Goal: Task Accomplishment & Management: Complete application form

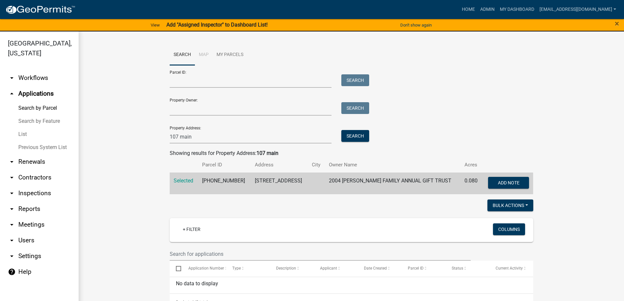
scroll to position [169, 0]
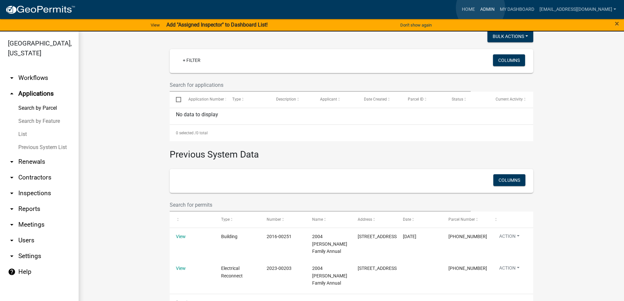
click at [481, 8] on link "Admin" at bounding box center [488, 9] width 20 height 12
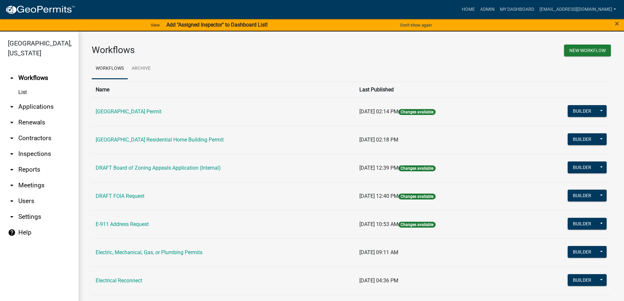
click at [33, 105] on link "arrow_drop_down Applications" at bounding box center [39, 107] width 79 height 16
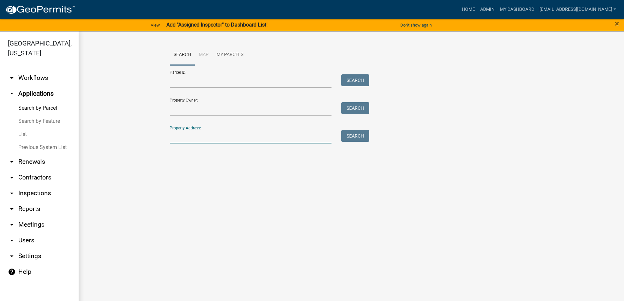
click at [221, 137] on input "Property Address:" at bounding box center [251, 136] width 162 height 13
click at [354, 137] on button "Search" at bounding box center [355, 136] width 28 height 12
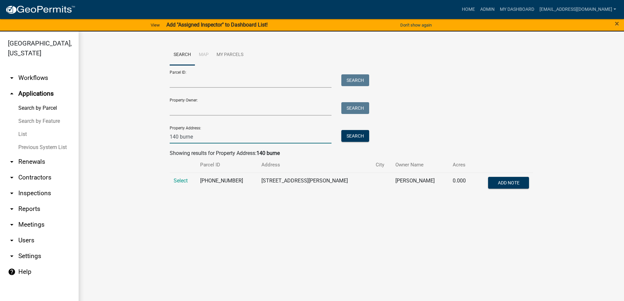
click at [213, 138] on input "140 burne" at bounding box center [251, 136] width 162 height 13
click at [361, 136] on button "Search" at bounding box center [355, 136] width 28 height 12
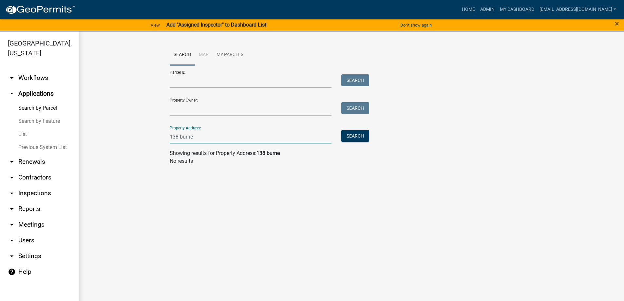
click at [176, 136] on input "138 burne" at bounding box center [251, 136] width 162 height 13
type input "137 burne"
click at [356, 134] on button "Search" at bounding box center [355, 136] width 28 height 12
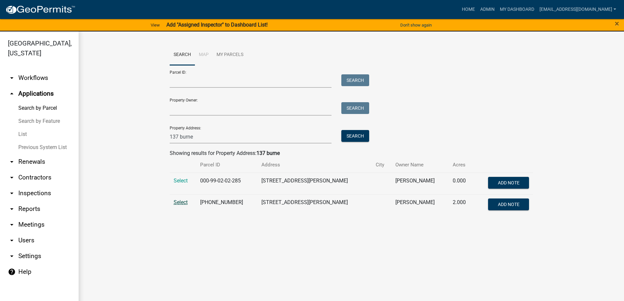
click at [180, 201] on span "Select" at bounding box center [181, 202] width 14 height 6
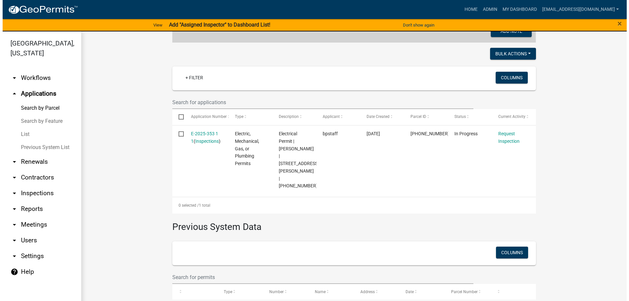
scroll to position [164, 0]
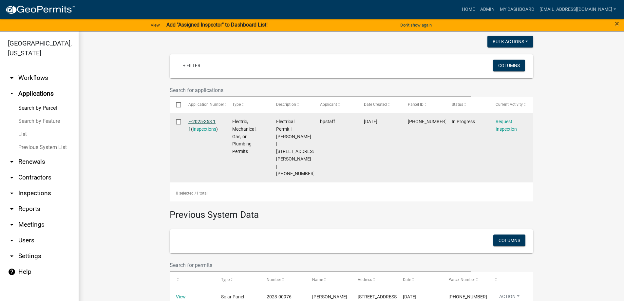
click at [200, 121] on link "E-2025-353 1 1" at bounding box center [201, 125] width 27 height 13
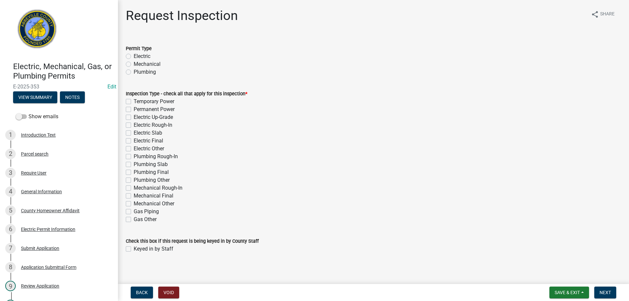
click at [134, 56] on label "Electric" at bounding box center [142, 56] width 17 height 8
click at [134, 56] on input "Electric" at bounding box center [136, 54] width 4 height 4
radio input "true"
click at [134, 109] on label "Permanent Power" at bounding box center [154, 109] width 41 height 8
click at [134, 109] on input "Permanent Power" at bounding box center [136, 107] width 4 height 4
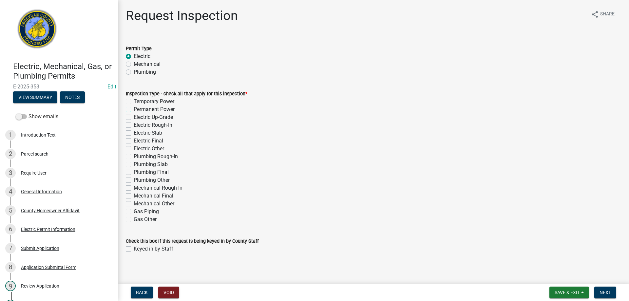
checkbox input "true"
checkbox input "false"
checkbox input "true"
checkbox input "false"
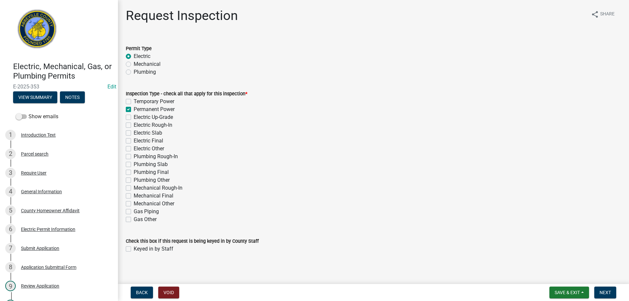
checkbox input "false"
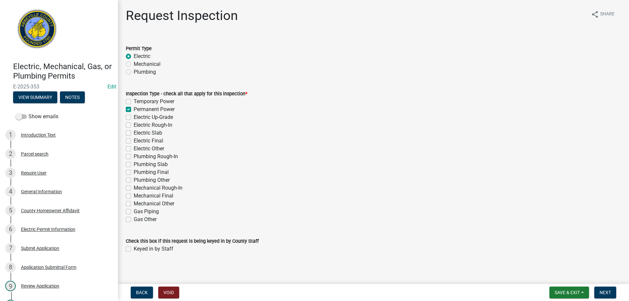
checkbox input "false"
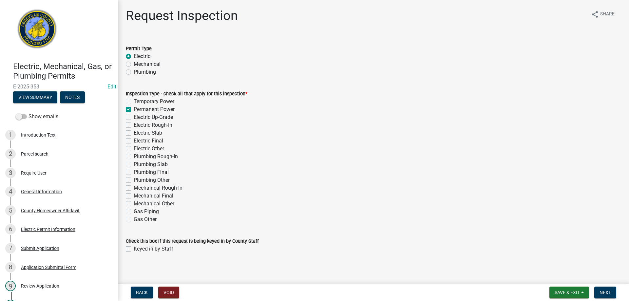
checkbox input "false"
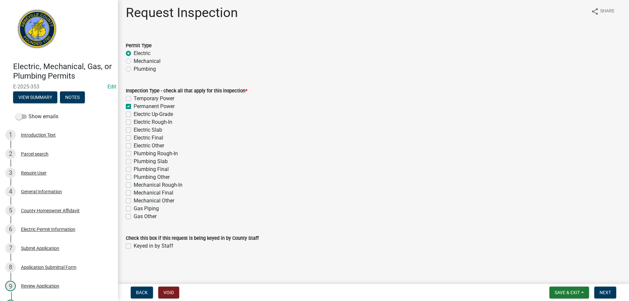
click at [134, 245] on label "Keyed in by Staff" at bounding box center [154, 246] width 40 height 8
click at [134, 245] on input "Keyed in by Staff" at bounding box center [136, 244] width 4 height 4
checkbox input "true"
click at [606, 293] on span "Next" at bounding box center [605, 292] width 11 height 5
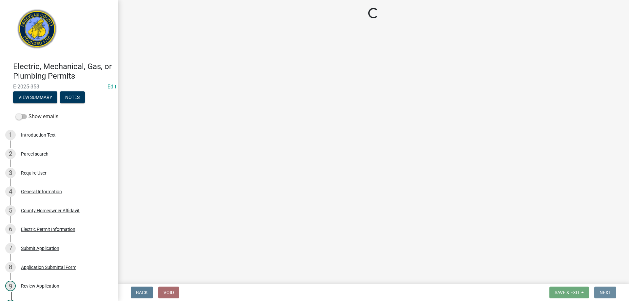
scroll to position [0, 0]
select select "896ec84b-7942-43b9-a78d-4f1554b7930c"
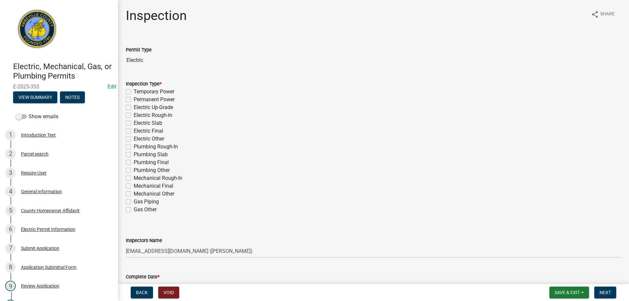
click at [134, 100] on label "Permanent Power" at bounding box center [154, 100] width 41 height 8
click at [134, 100] on input "Permanent Power" at bounding box center [136, 98] width 4 height 4
checkbox input "true"
checkbox input "false"
checkbox input "true"
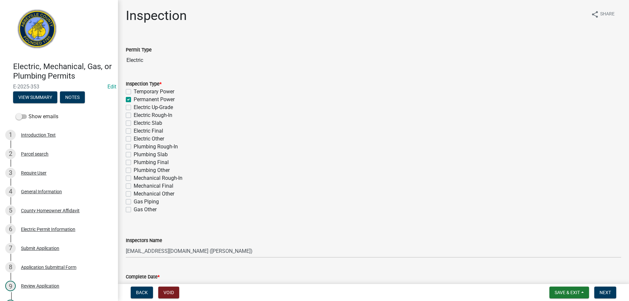
checkbox input "false"
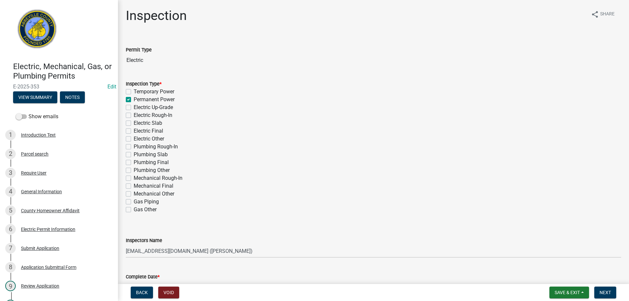
checkbox input "false"
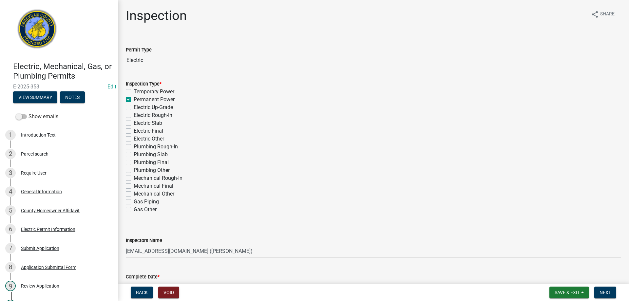
checkbox input "false"
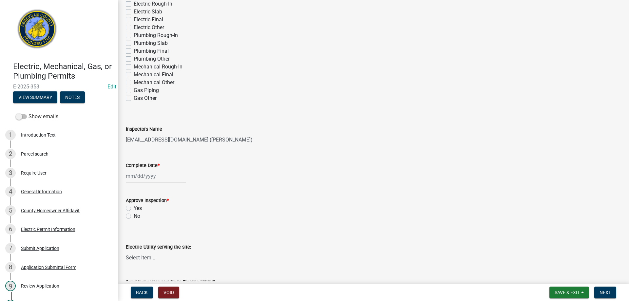
scroll to position [164, 0]
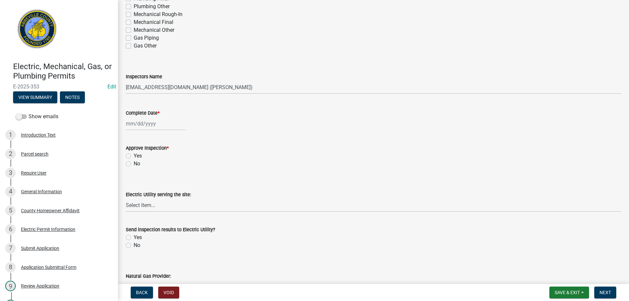
select select "8"
select select "2025"
click at [146, 123] on div "[PERSON_NAME] Feb Mar Apr [PERSON_NAME][DATE] Oct Nov [DATE] 1526 1527 1528 152…" at bounding box center [156, 123] width 60 height 13
click at [162, 178] on div "14" at bounding box center [164, 179] width 10 height 10
type input "[DATE]"
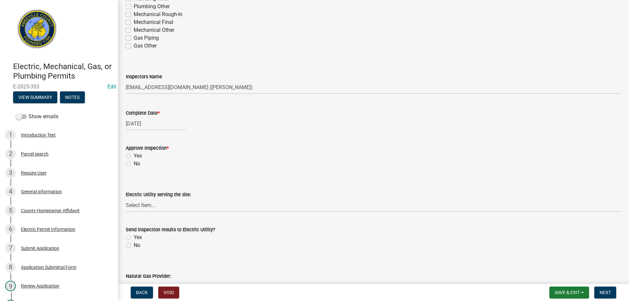
click at [134, 155] on label "Yes" at bounding box center [138, 156] width 8 height 8
click at [134, 155] on input "Yes" at bounding box center [136, 154] width 4 height 4
radio input "true"
click at [152, 204] on select "Select Item... Little River Electric Co-Op Laurens Electric Co-Op Duke Energy D…" at bounding box center [373, 205] width 495 height 13
click at [126, 199] on select "Select Item... Little River Electric Co-Op Laurens Electric Co-Op Duke Energy D…" at bounding box center [373, 205] width 495 height 13
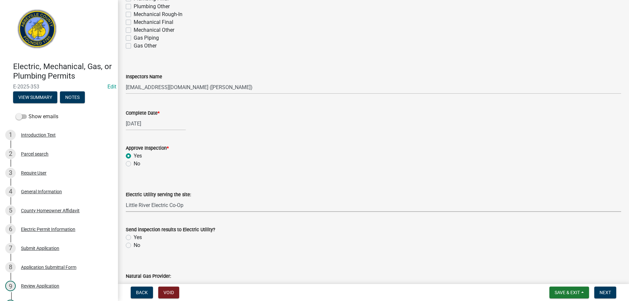
select select "bd80ec07-8d03-48b2-b776-9846ceba1ce7"
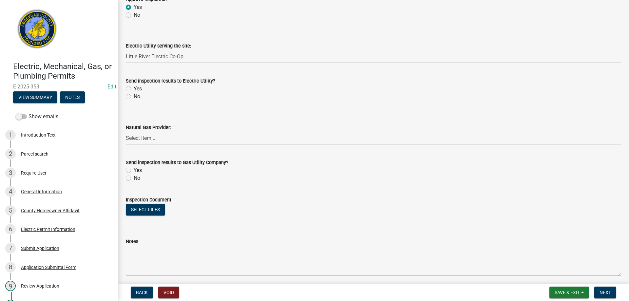
scroll to position [328, 0]
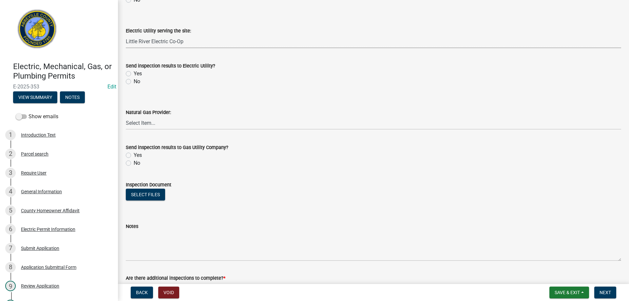
click at [134, 73] on label "Yes" at bounding box center [138, 74] width 8 height 8
click at [134, 73] on input "Yes" at bounding box center [136, 72] width 4 height 4
radio input "true"
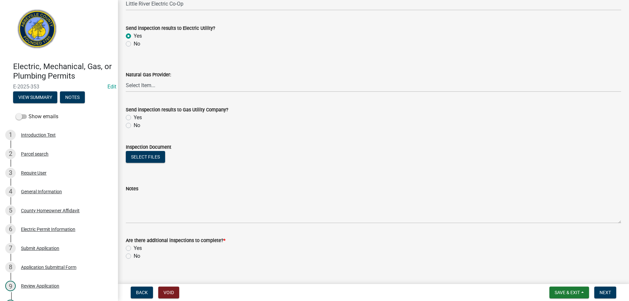
scroll to position [375, 0]
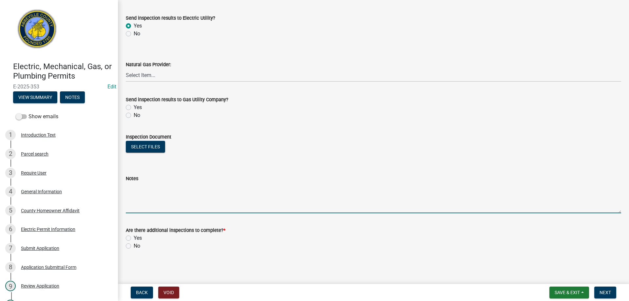
click at [142, 200] on textarea "Notes" at bounding box center [373, 197] width 495 height 31
type textarea "Approved for reconnection."
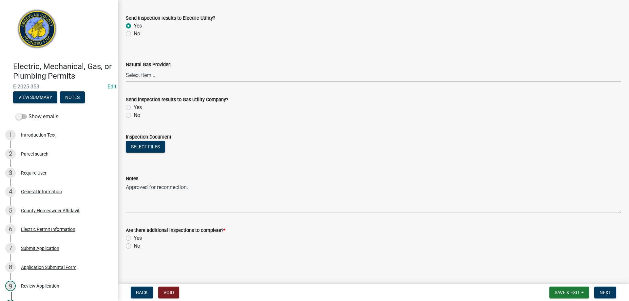
click at [134, 246] on label "No" at bounding box center [137, 246] width 7 height 8
click at [134, 246] on input "No" at bounding box center [136, 244] width 4 height 4
radio input "true"
click at [602, 293] on span "Next" at bounding box center [605, 292] width 11 height 5
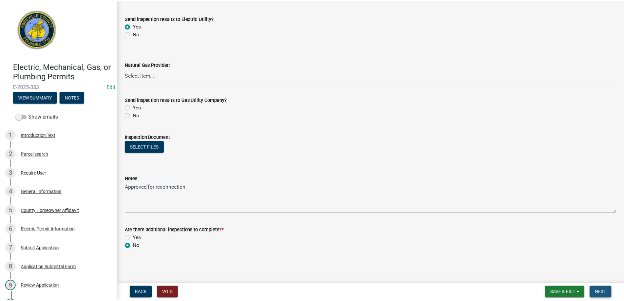
scroll to position [0, 0]
